Goal: Information Seeking & Learning: Learn about a topic

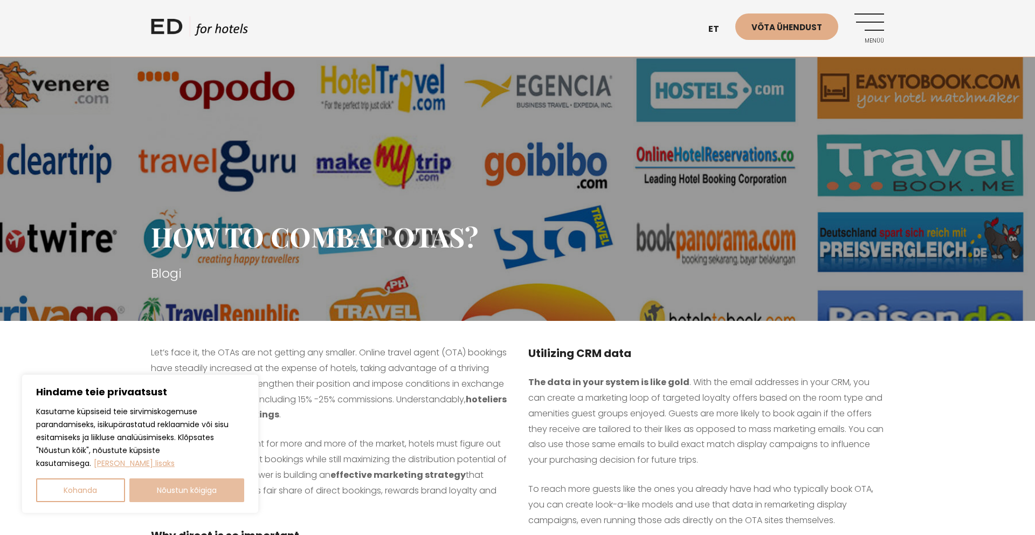
click at [161, 490] on button "Nõustun kõigiga" at bounding box center [186, 490] width 115 height 24
checkbox input "true"
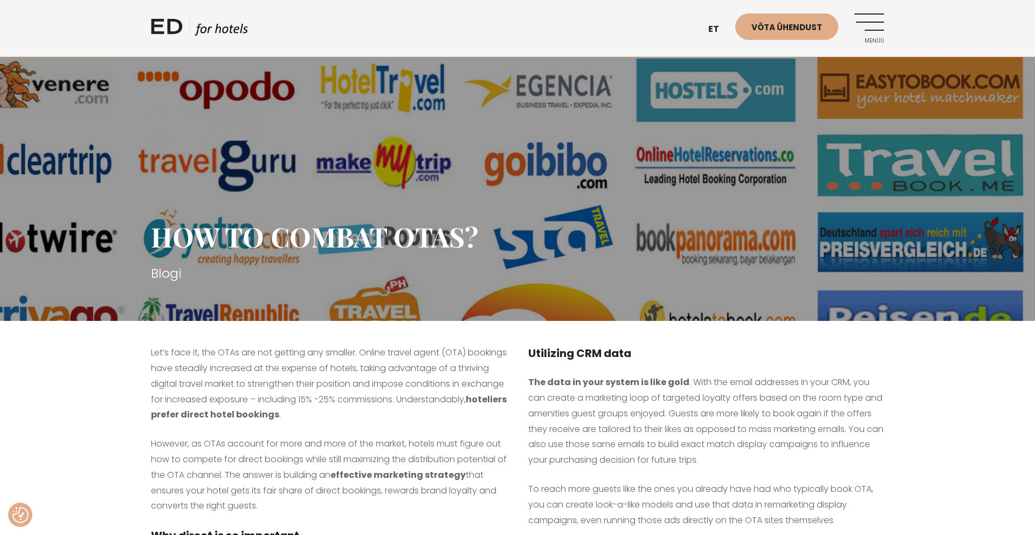
click at [486, 265] on h3 "Blogi" at bounding box center [517, 273] width 733 height 19
click at [229, 188] on div "HOW TO COMBAT OTAS? Blogi" at bounding box center [517, 230] width 733 height 181
click at [102, 286] on img at bounding box center [517, 160] width 1035 height 321
click at [209, 534] on h4 "Why direct is so important" at bounding box center [329, 535] width 356 height 16
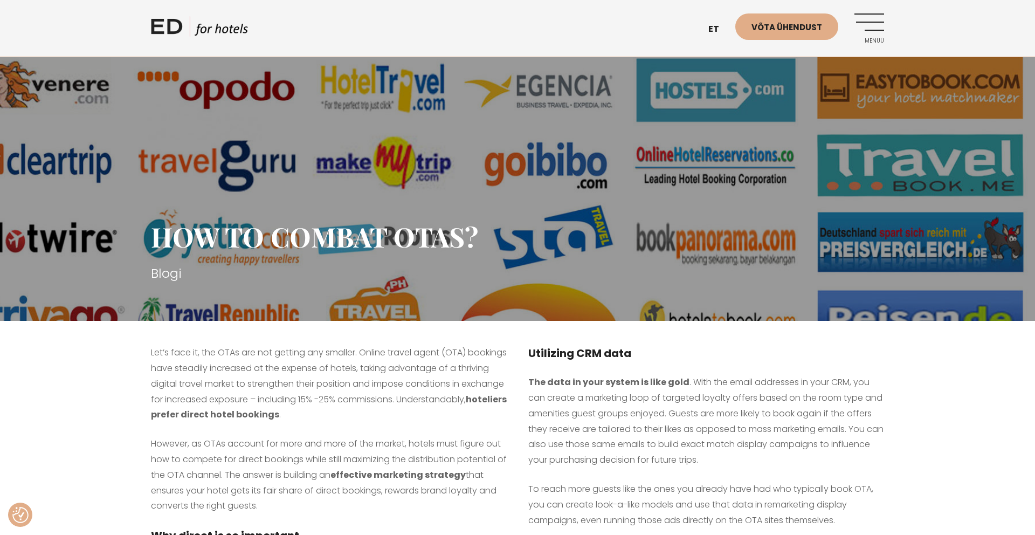
click at [259, 312] on div "HOW TO COMBAT OTAS? Blogi" at bounding box center [517, 230] width 733 height 181
